Goal: Information Seeking & Learning: Learn about a topic

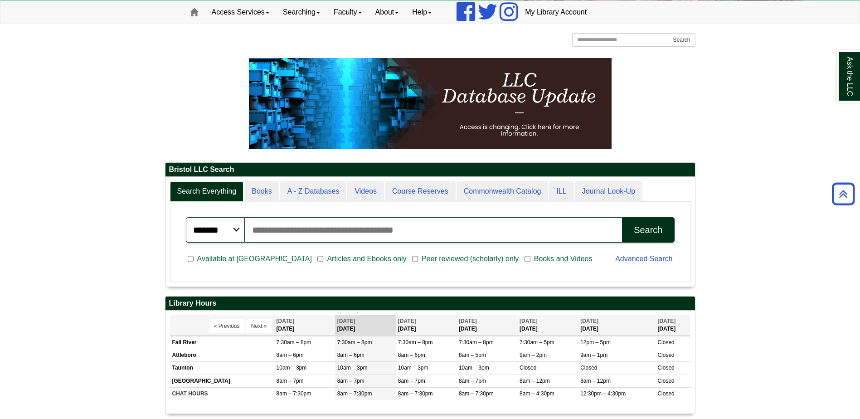
scroll to position [91, 0]
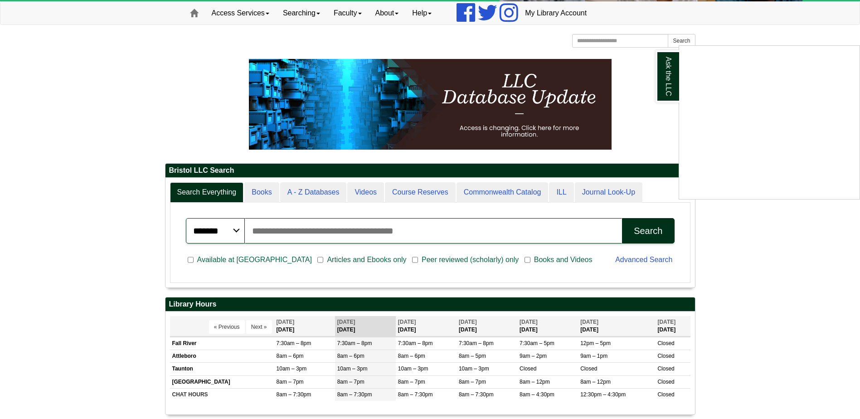
click at [508, 193] on div "Ask the LLC" at bounding box center [430, 209] width 860 height 419
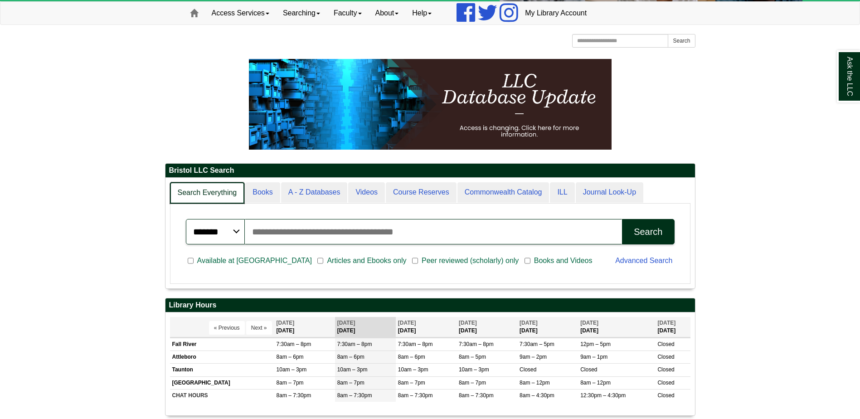
scroll to position [110, 529]
click at [207, 189] on link "Search Everything" at bounding box center [207, 192] width 75 height 21
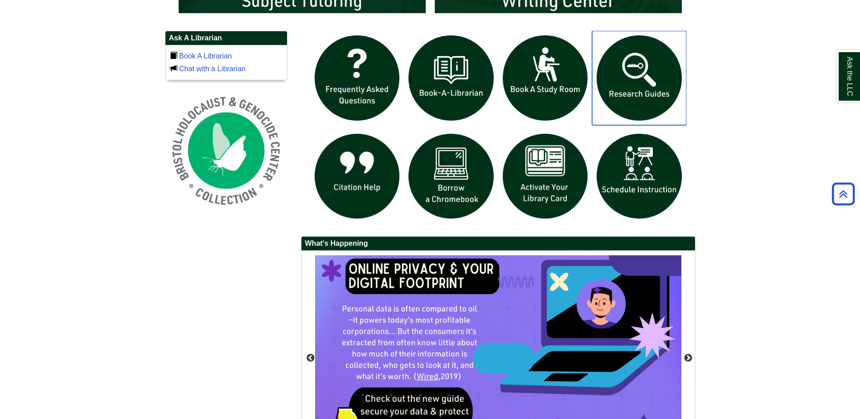
click at [639, 76] on img "slideshow" at bounding box center [639, 78] width 94 height 94
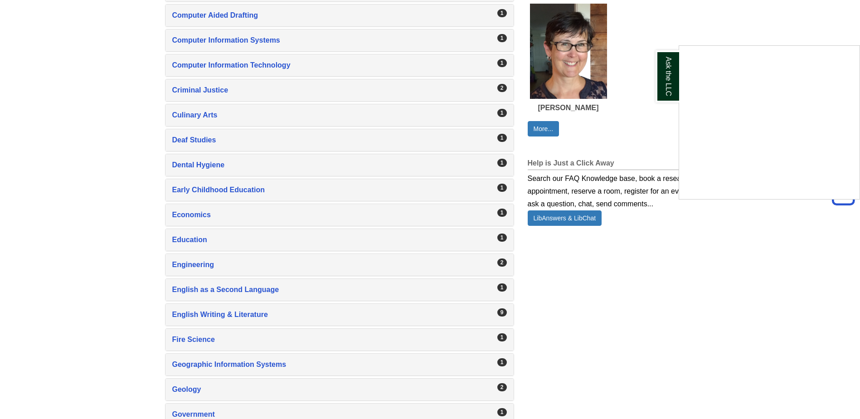
scroll to position [589, 0]
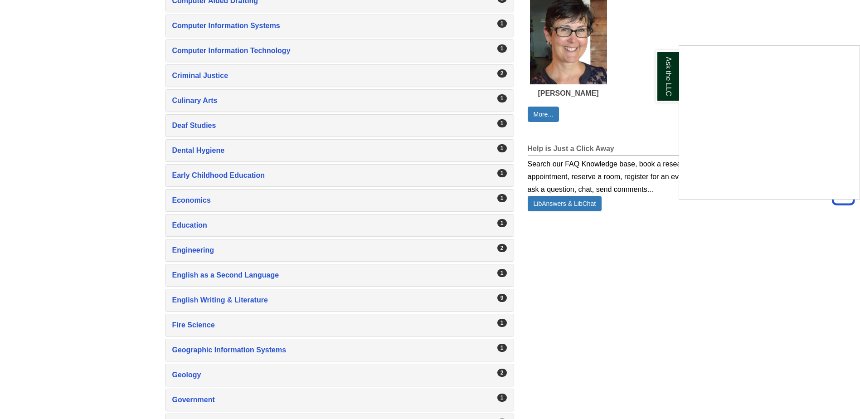
click at [253, 302] on div "Ask the LLC" at bounding box center [430, 209] width 860 height 419
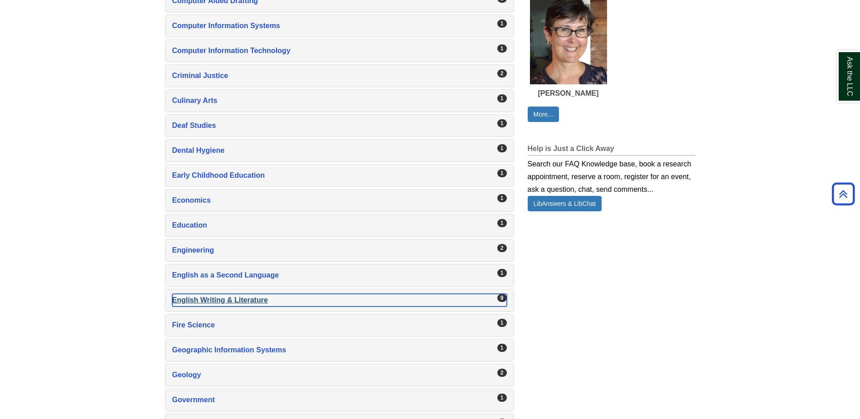
click at [250, 297] on div "English Writing & Literature , 9 guides" at bounding box center [339, 300] width 335 height 13
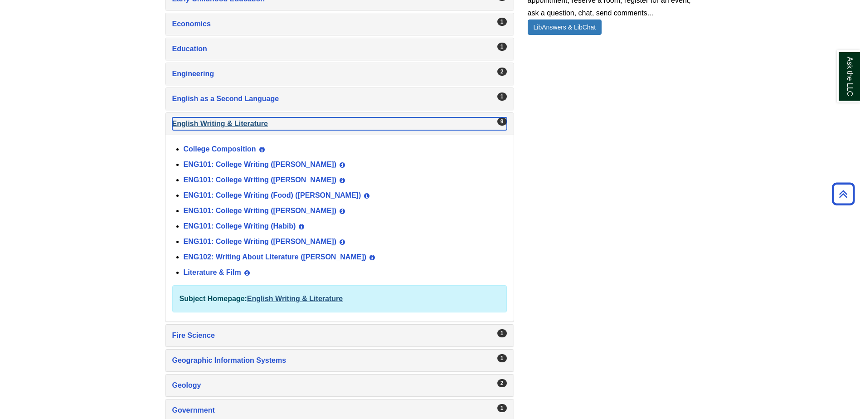
scroll to position [816, 0]
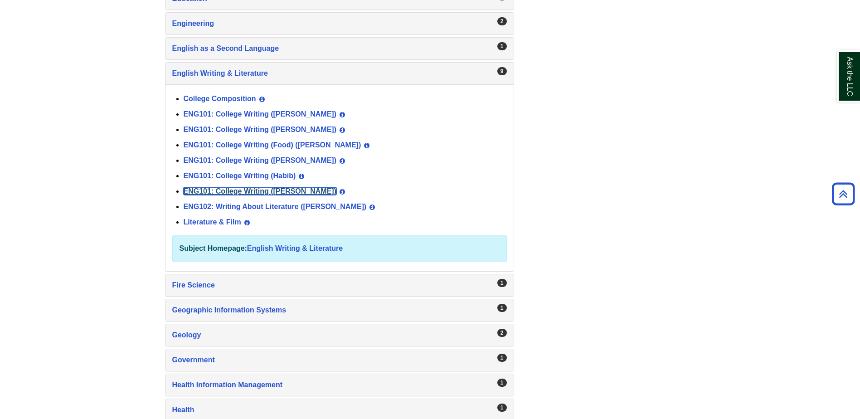
click at [283, 192] on link "ENG101: College Writing ([PERSON_NAME])" at bounding box center [260, 191] width 153 height 8
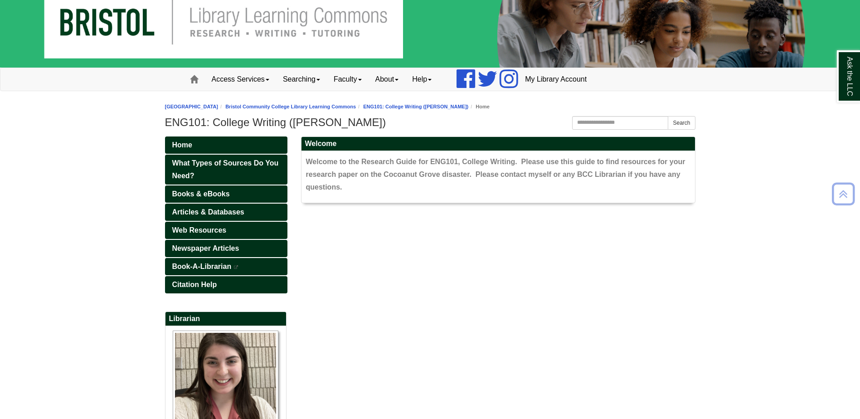
scroll to position [91, 0]
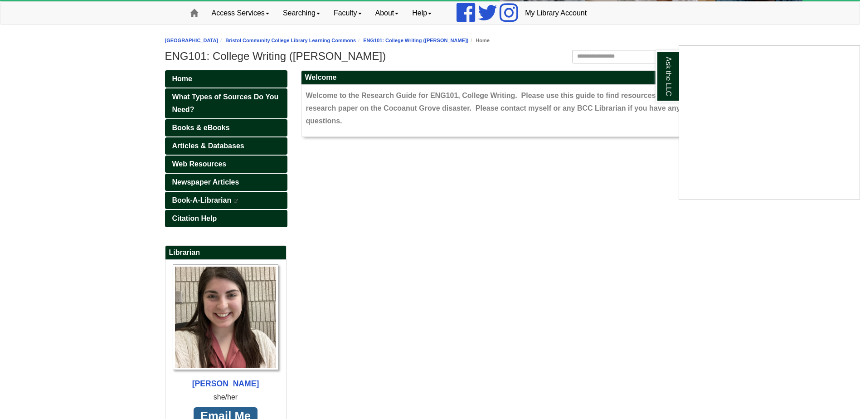
click at [213, 125] on div "Ask the LLC" at bounding box center [430, 209] width 860 height 419
click at [200, 142] on span "Articles & Databases" at bounding box center [208, 146] width 72 height 8
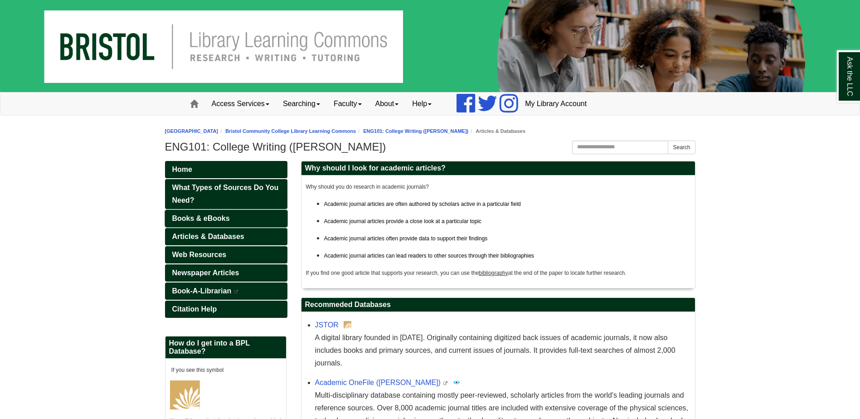
click at [230, 219] on link "Books & eBooks" at bounding box center [226, 218] width 122 height 17
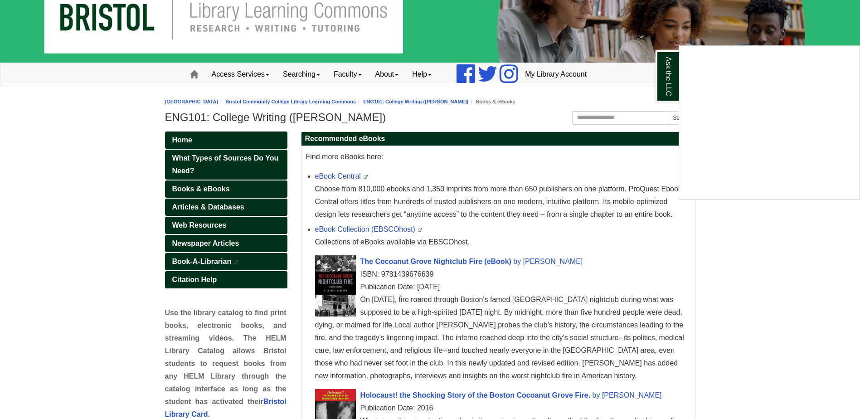
scroll to position [45, 0]
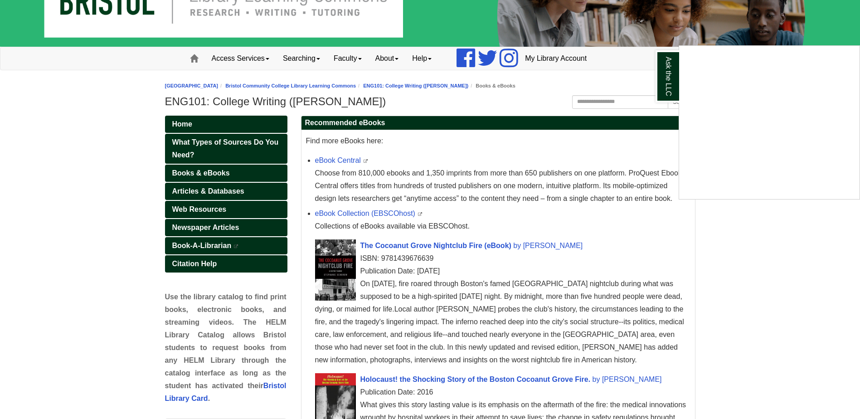
click at [219, 208] on div "Ask the LLC" at bounding box center [430, 209] width 860 height 419
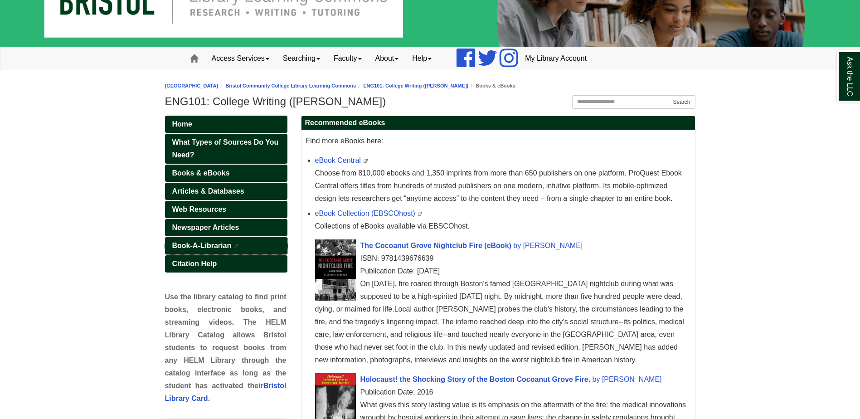
click at [181, 244] on span "Book-A-Librarian" at bounding box center [201, 246] width 59 height 8
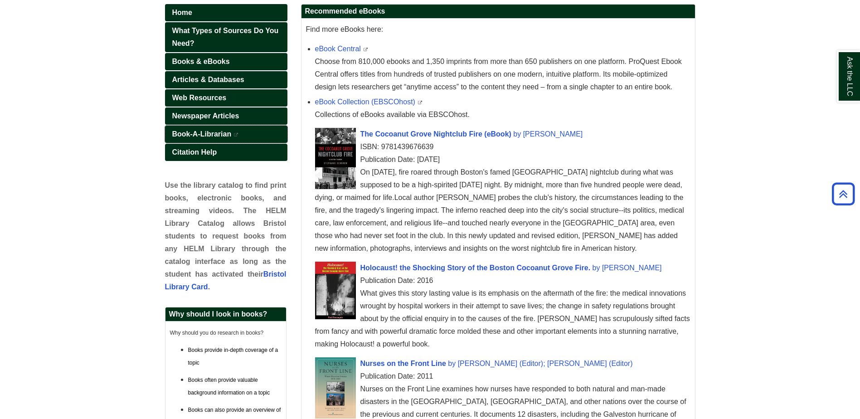
scroll to position [149, 0]
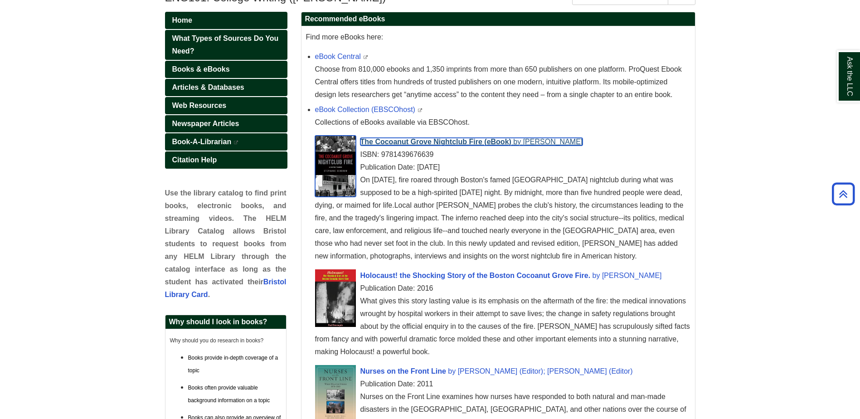
click at [396, 141] on span "The Cocoanut Grove Nightclub Fire (eBook)" at bounding box center [435, 142] width 151 height 8
